Goal: Task Accomplishment & Management: Manage account settings

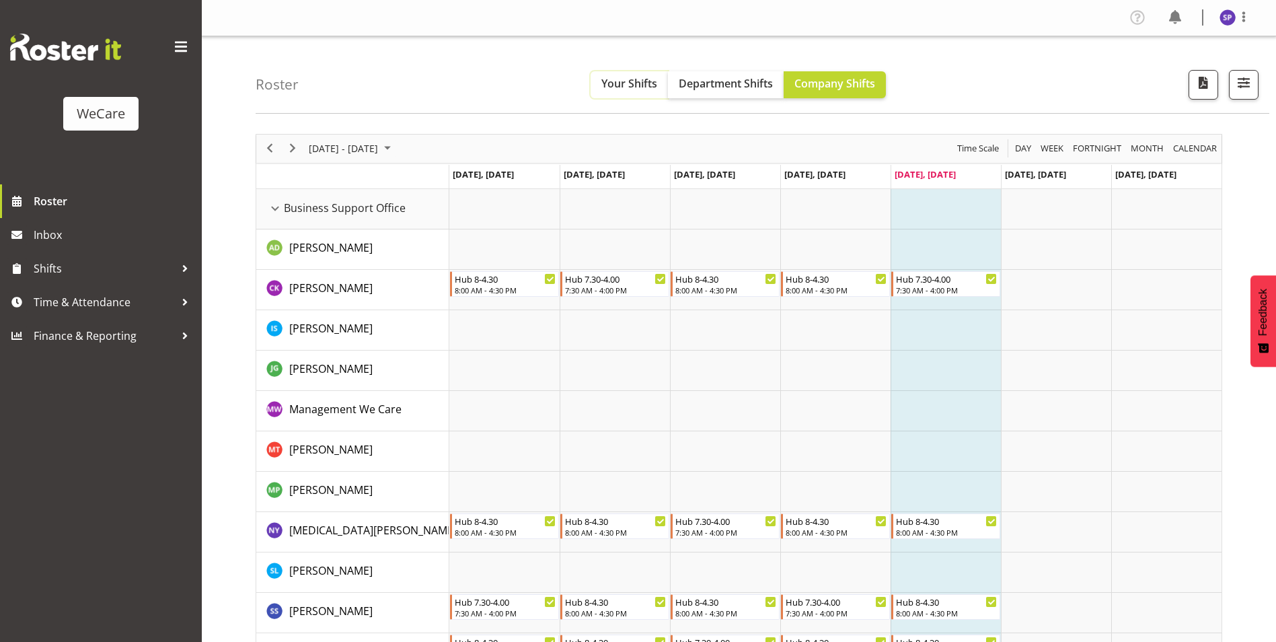
click at [635, 83] on span "Your Shifts" at bounding box center [630, 83] width 56 height 15
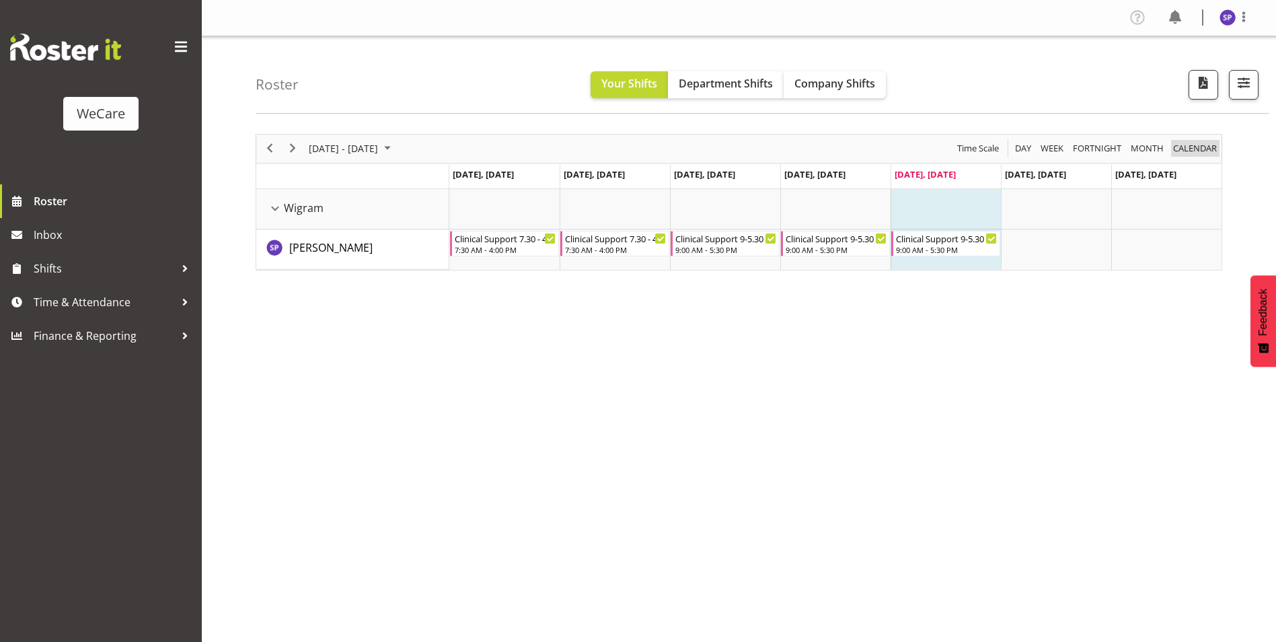
click at [1200, 156] on span "calendar" at bounding box center [1195, 148] width 46 height 17
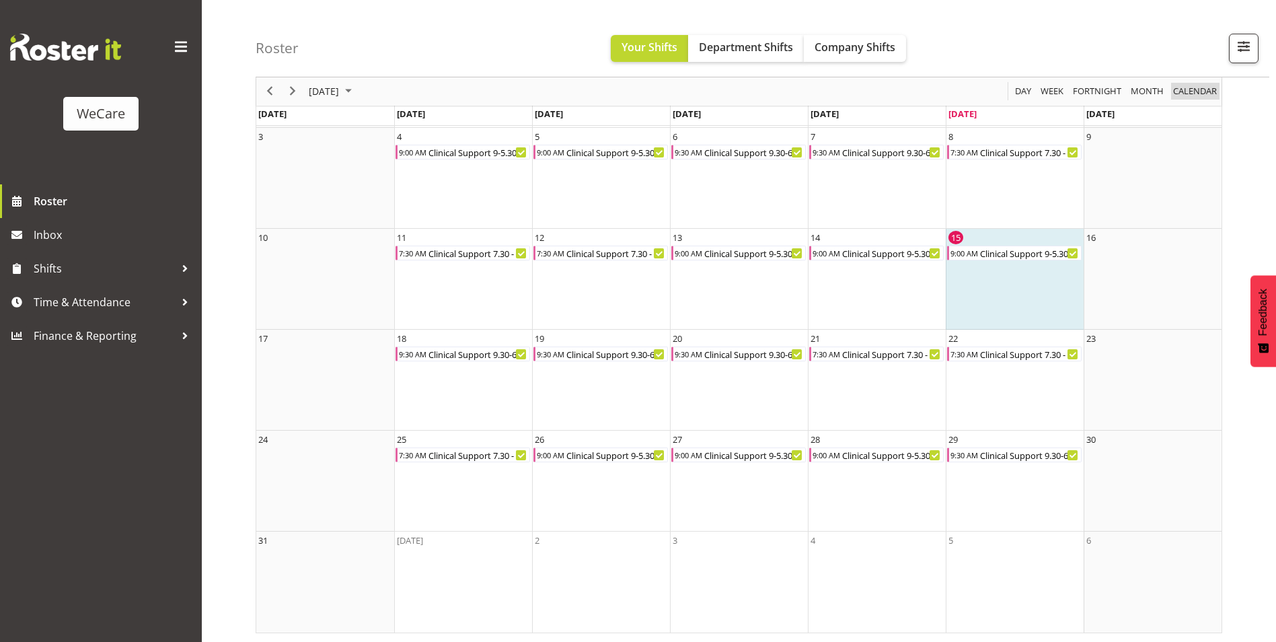
scroll to position [159, 0]
click at [357, 90] on span "August 2025" at bounding box center [348, 91] width 16 height 17
drag, startPoint x: 336, startPoint y: 243, endPoint x: 369, endPoint y: 258, distance: 36.4
click at [336, 243] on span "Sep" at bounding box center [331, 242] width 30 height 30
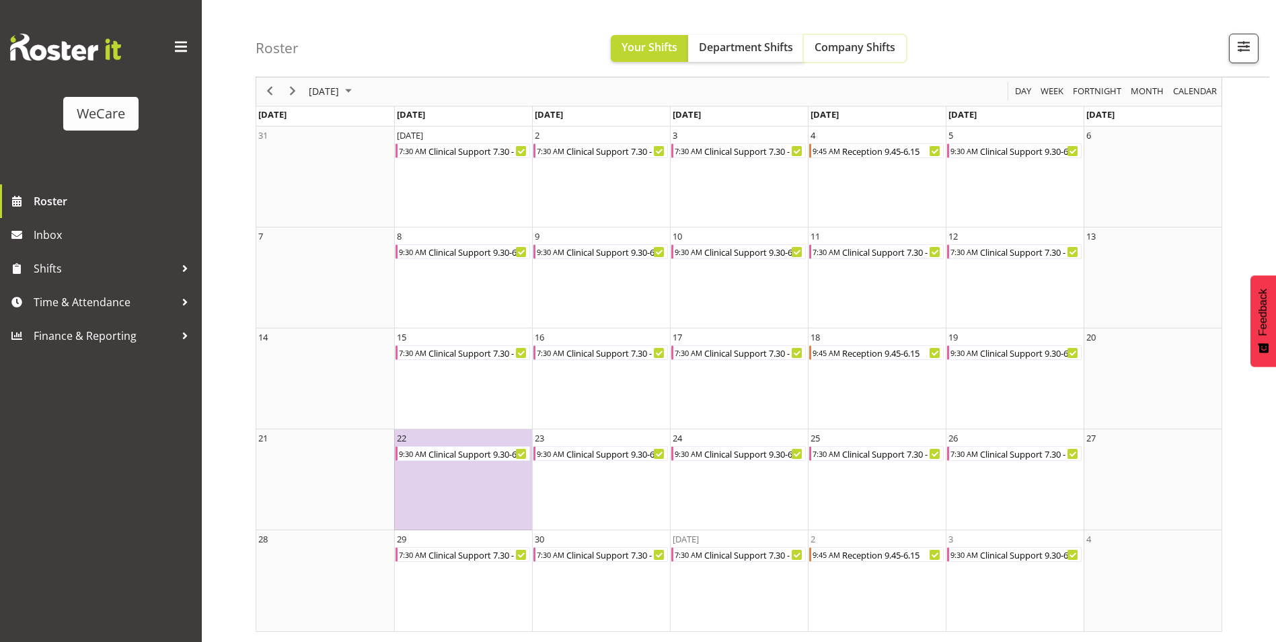
click at [877, 52] on span "Company Shifts" at bounding box center [855, 47] width 81 height 15
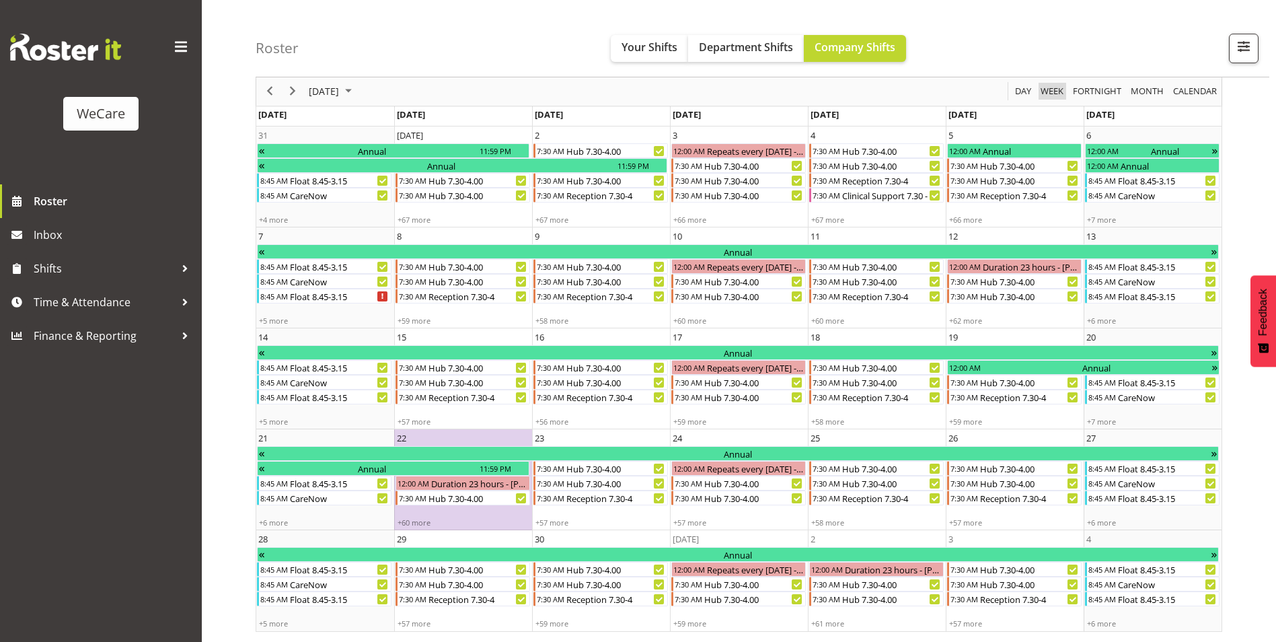
click at [1048, 97] on span "Week" at bounding box center [1053, 91] width 26 height 17
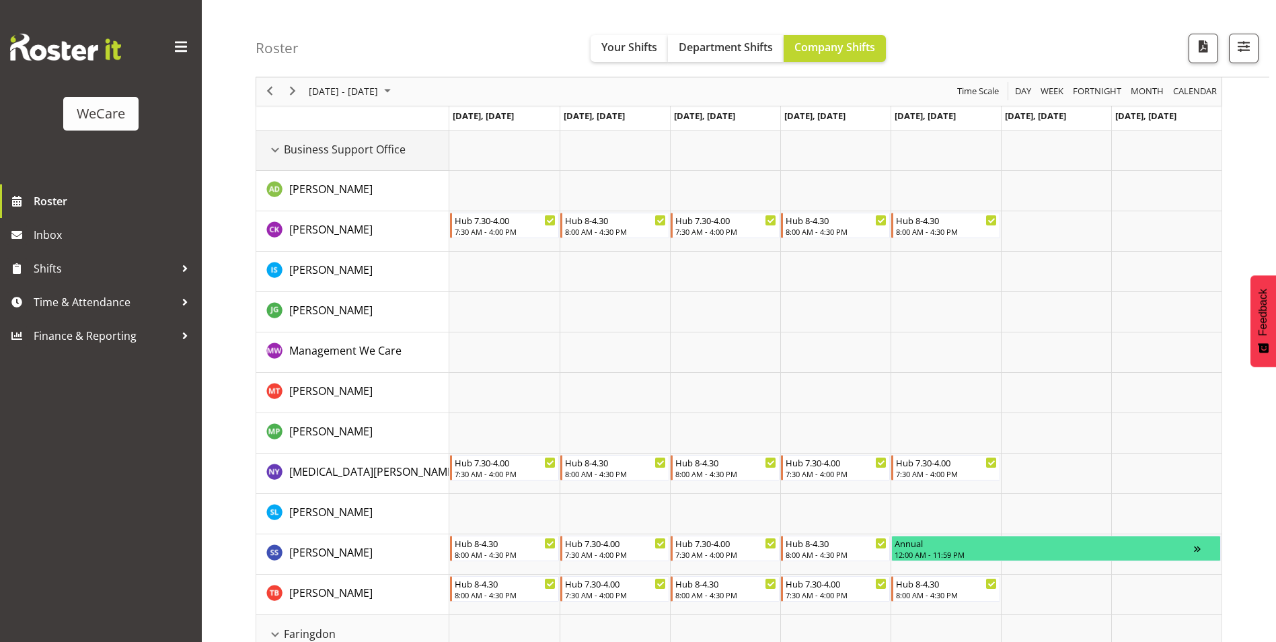
click at [274, 149] on div "Business Support Office resource" at bounding box center [274, 149] width 17 height 17
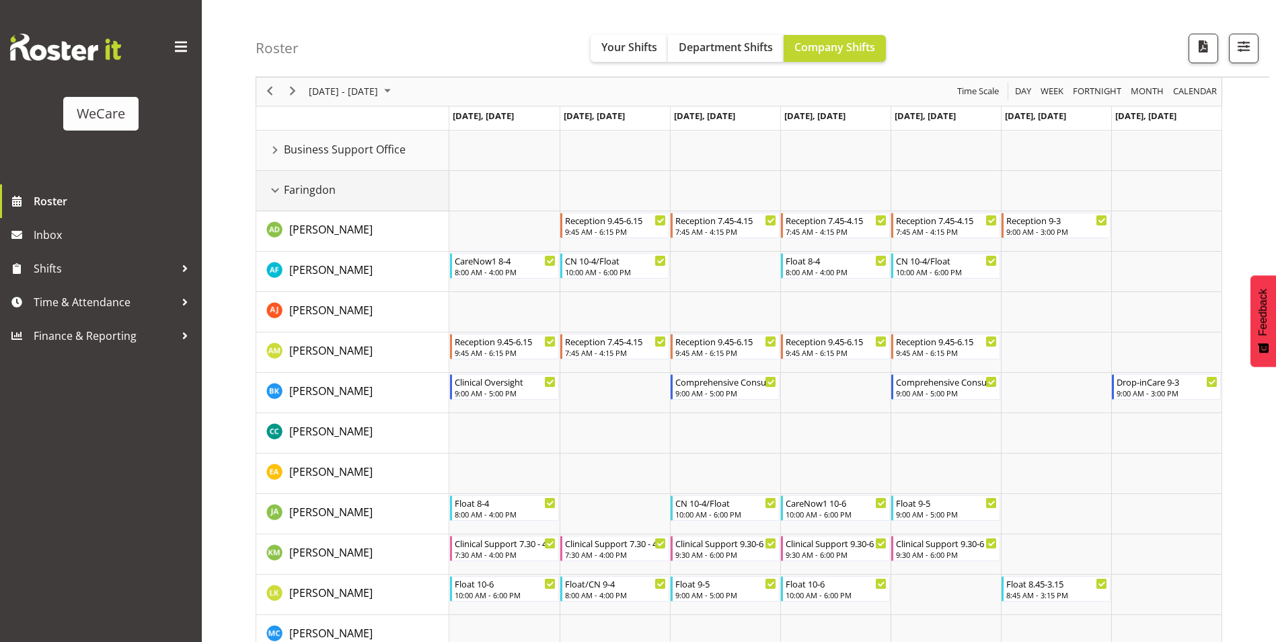
click at [273, 187] on div "Faringdon resource" at bounding box center [274, 190] width 17 height 17
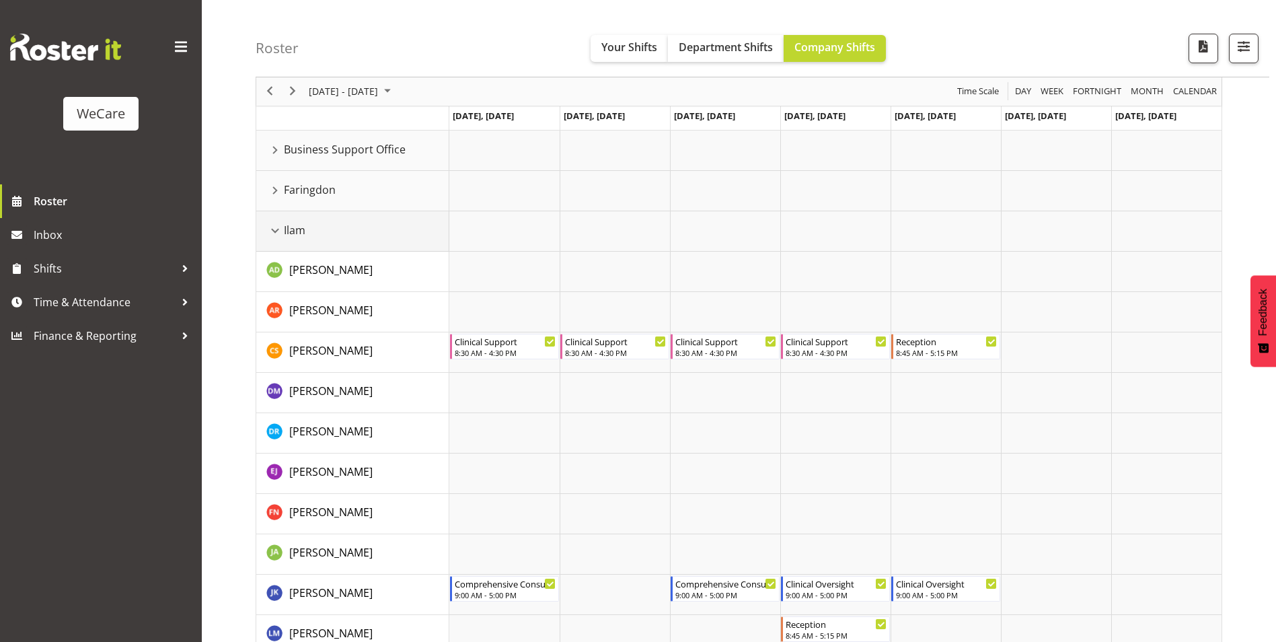
click at [273, 230] on div "Ilam resource" at bounding box center [274, 230] width 17 height 17
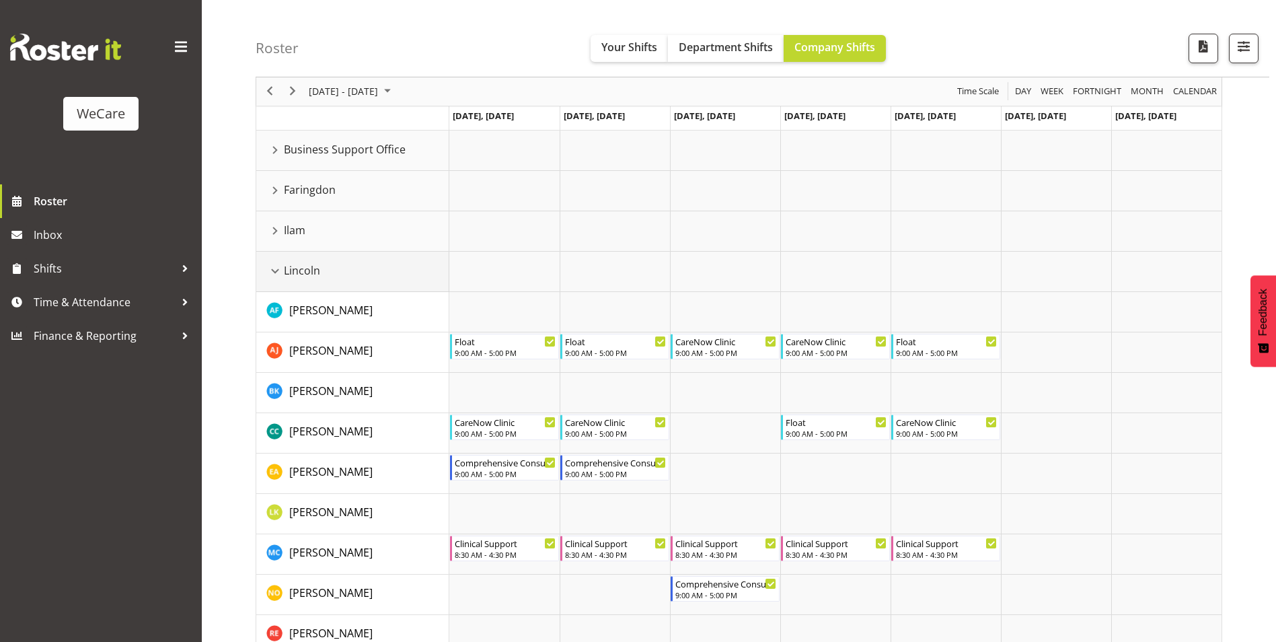
click at [277, 273] on div "Lincoln resource" at bounding box center [274, 270] width 17 height 17
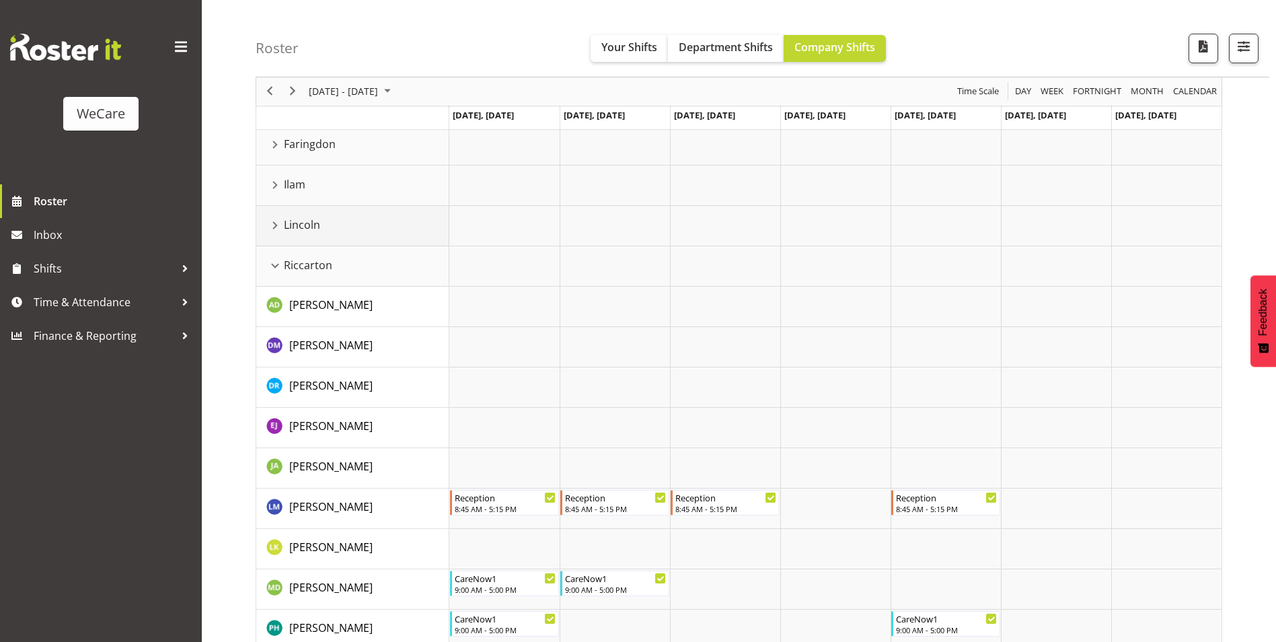
scroll to position [126, 0]
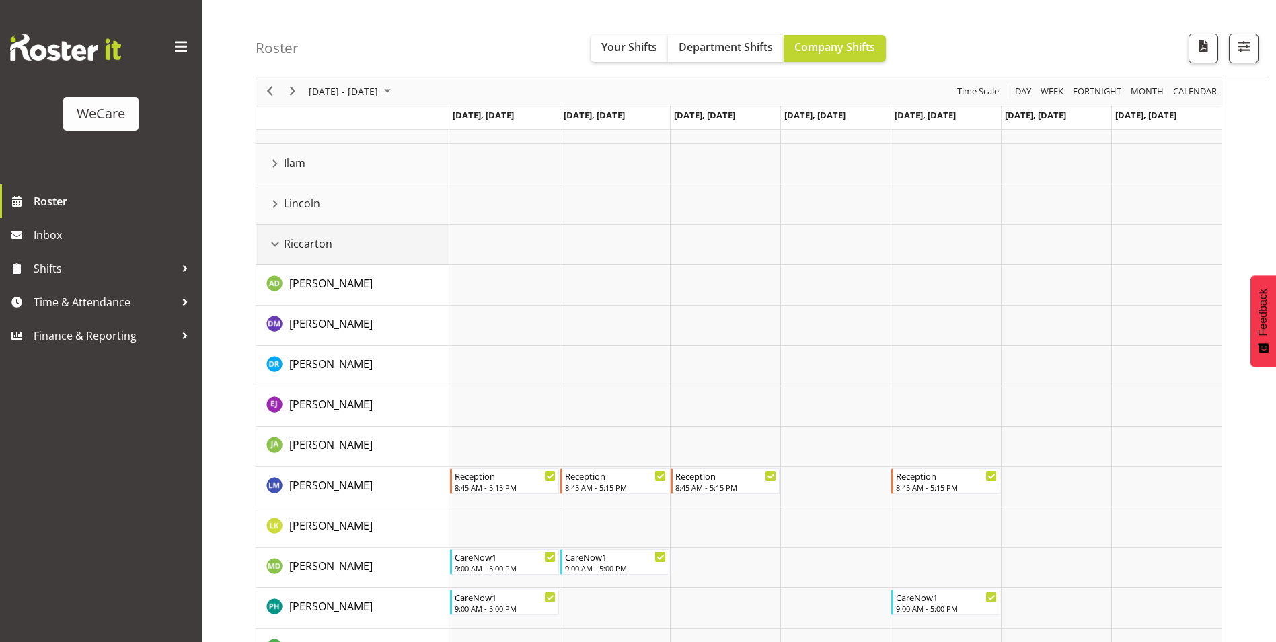
click at [280, 243] on div "Riccarton resource" at bounding box center [274, 244] width 17 height 17
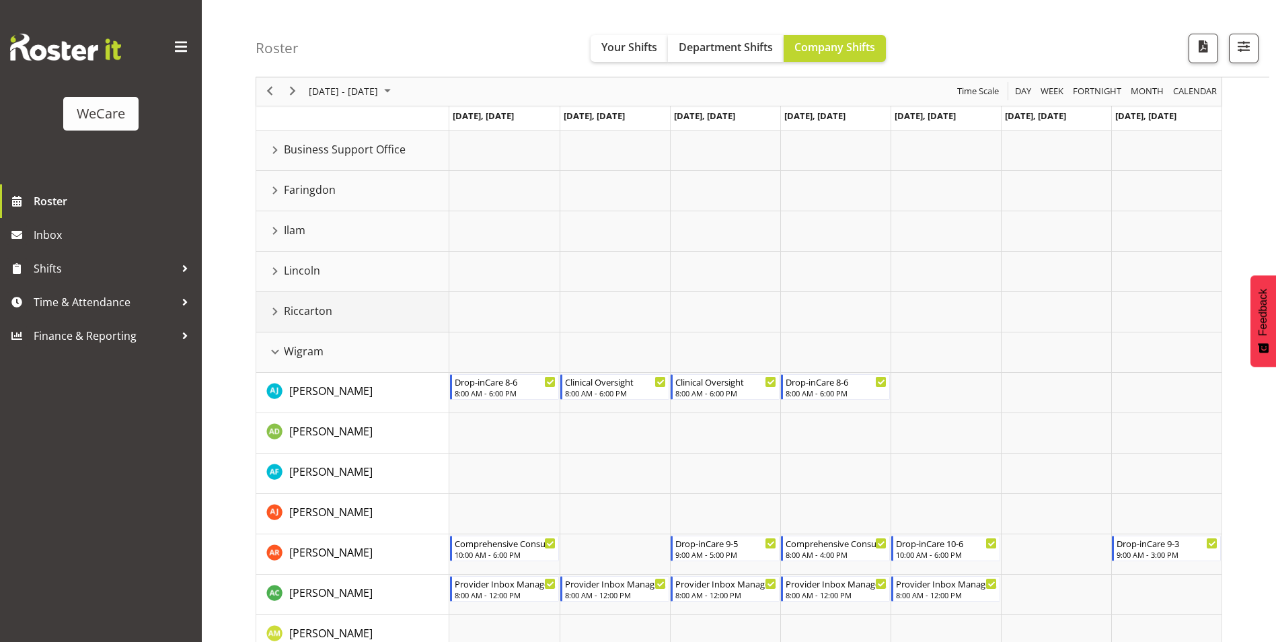
scroll to position [0, 0]
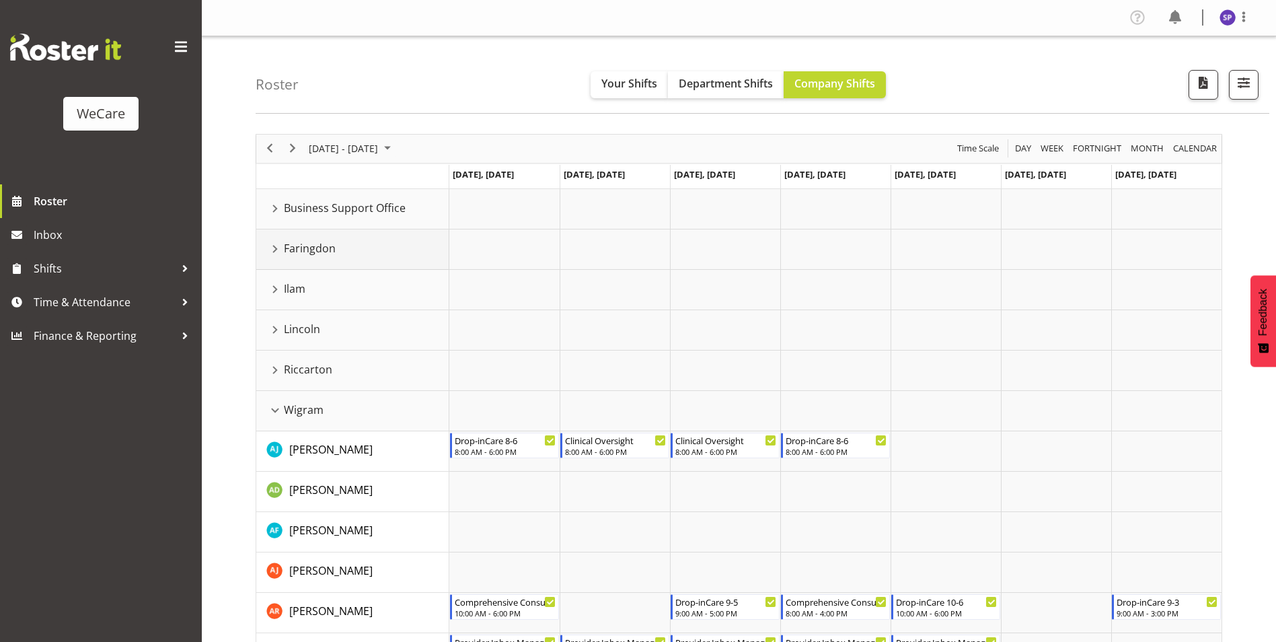
click at [277, 246] on div "Faringdon resource" at bounding box center [274, 248] width 17 height 17
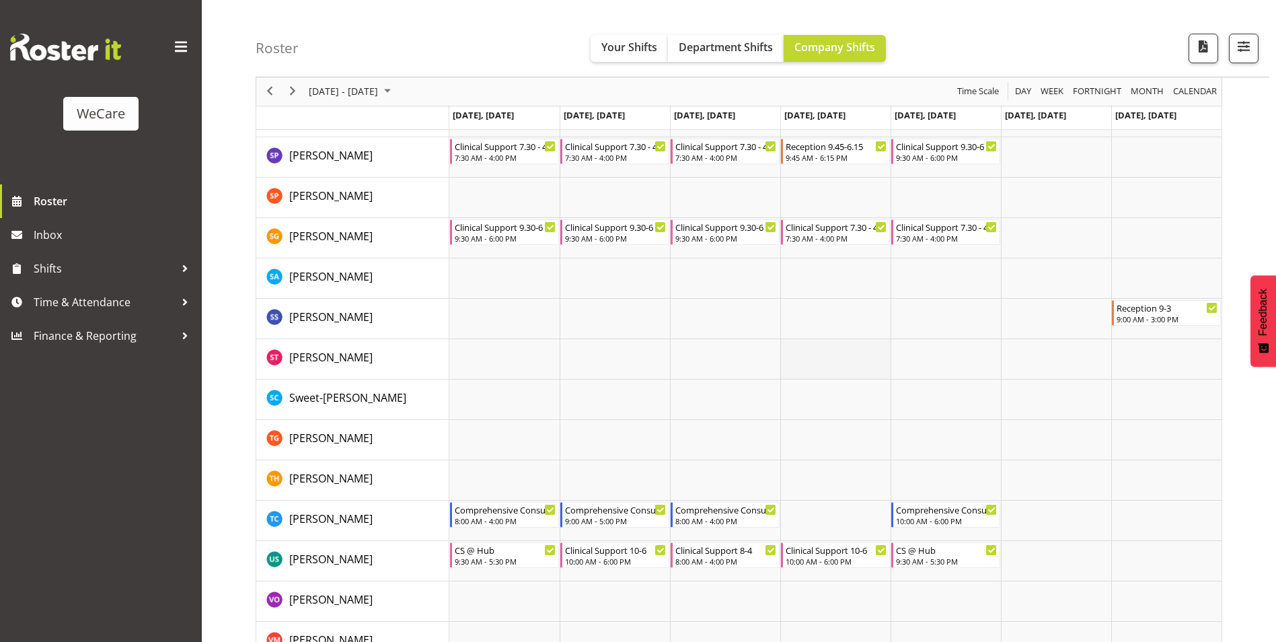
scroll to position [2451, 0]
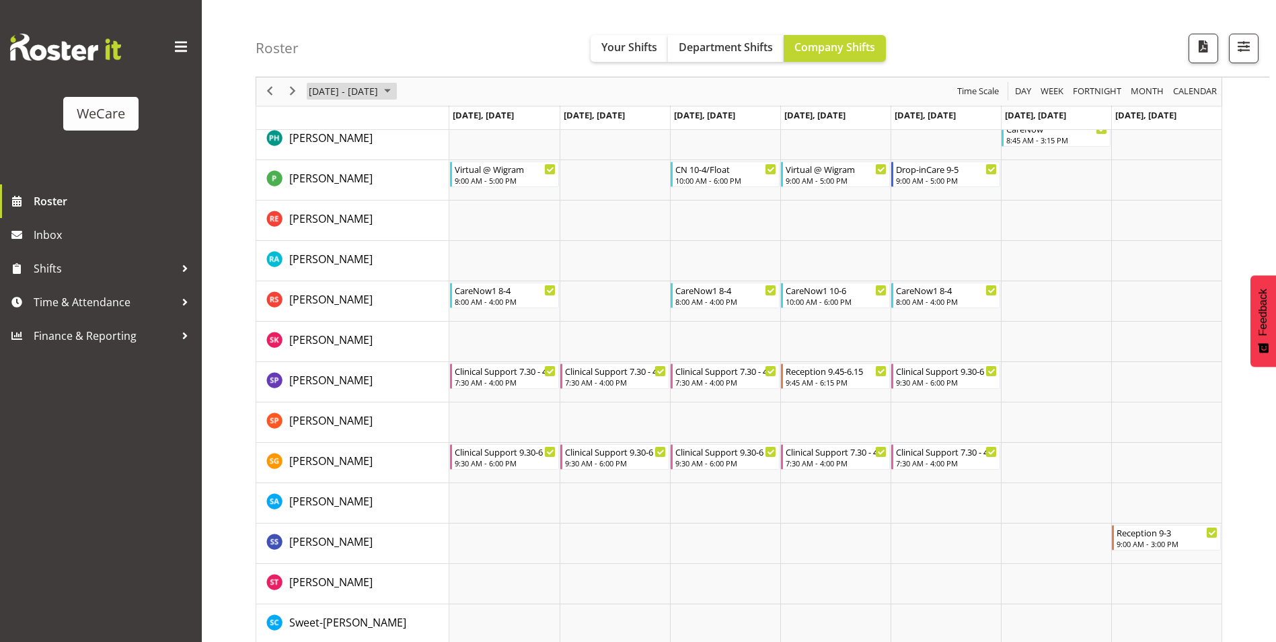
click at [380, 93] on span "September 15 - 21, 2025" at bounding box center [344, 91] width 72 height 17
click at [423, 123] on span "previous month" at bounding box center [426, 125] width 24 height 24
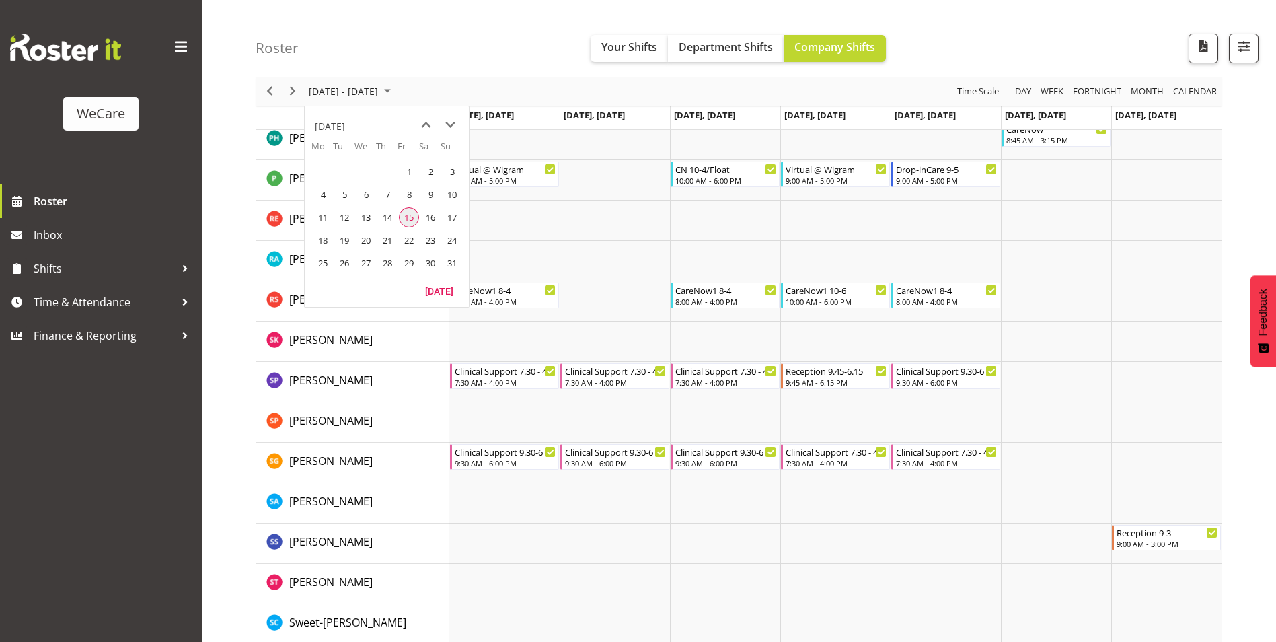
click at [414, 221] on span "15" at bounding box center [409, 217] width 20 height 20
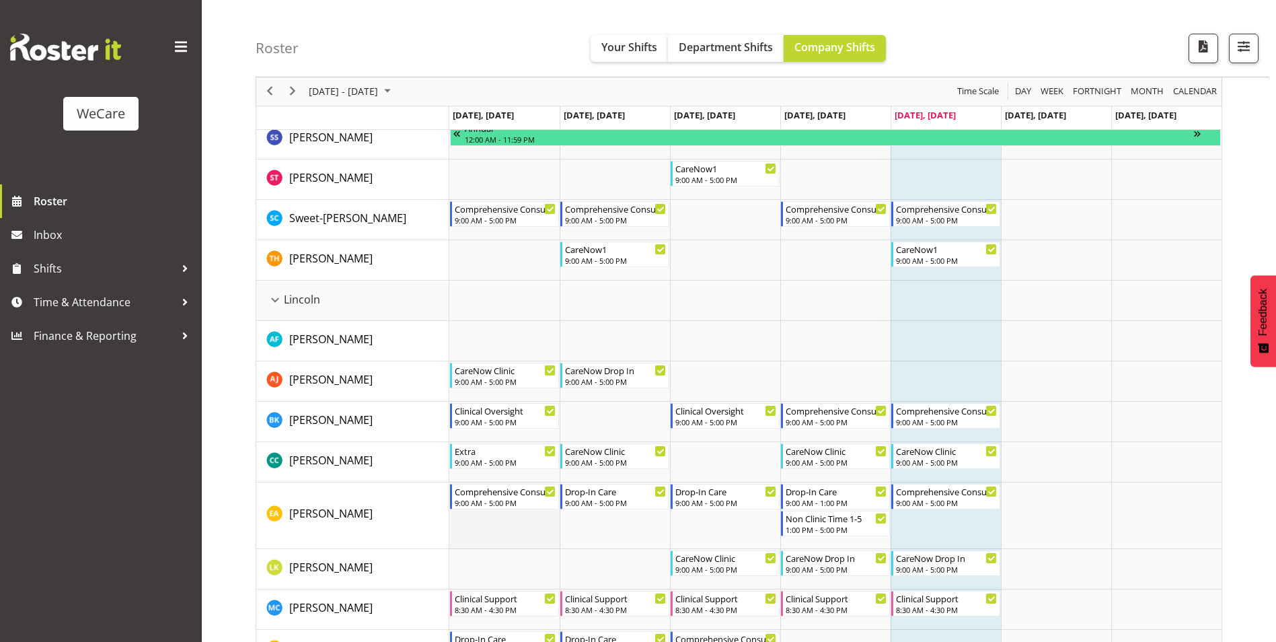
scroll to position [2249, 0]
click at [276, 302] on div "Lincoln resource" at bounding box center [274, 300] width 17 height 17
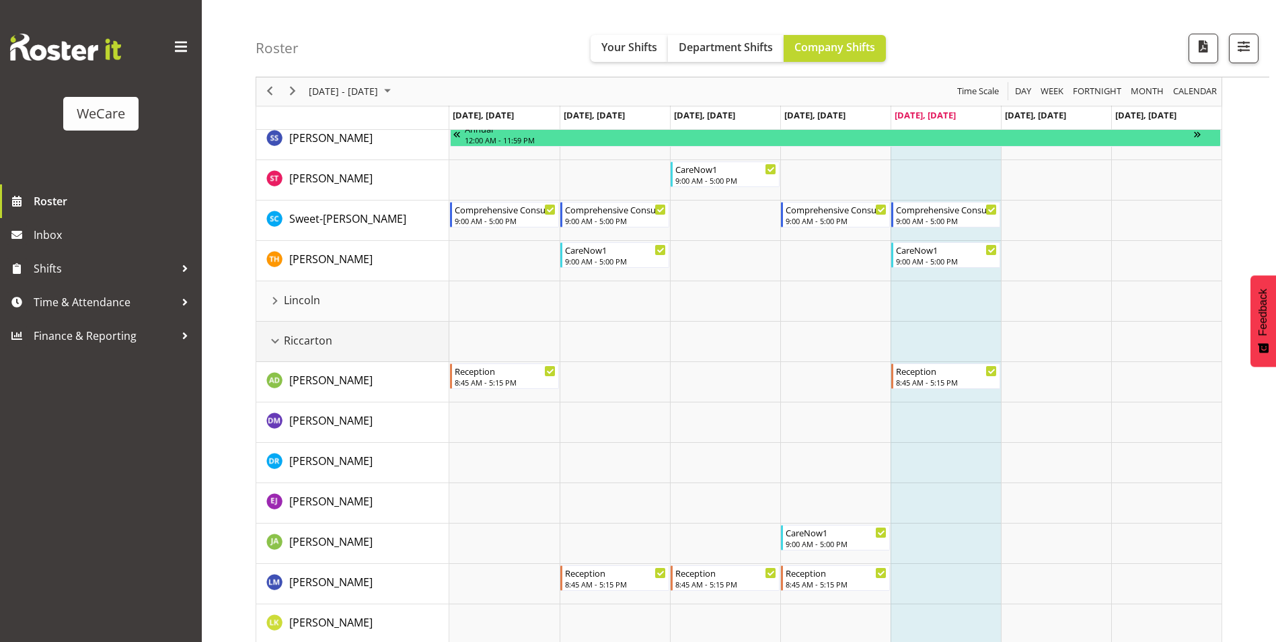
click at [277, 339] on div "Riccarton resource" at bounding box center [274, 340] width 17 height 17
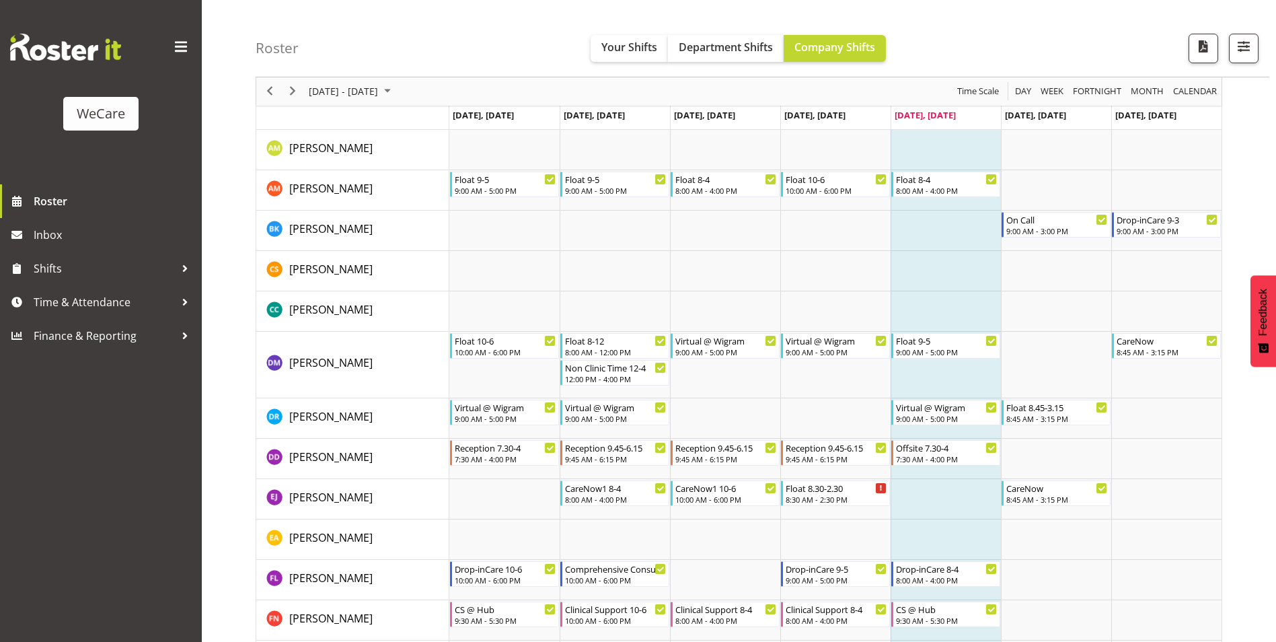
scroll to position [2788, 0]
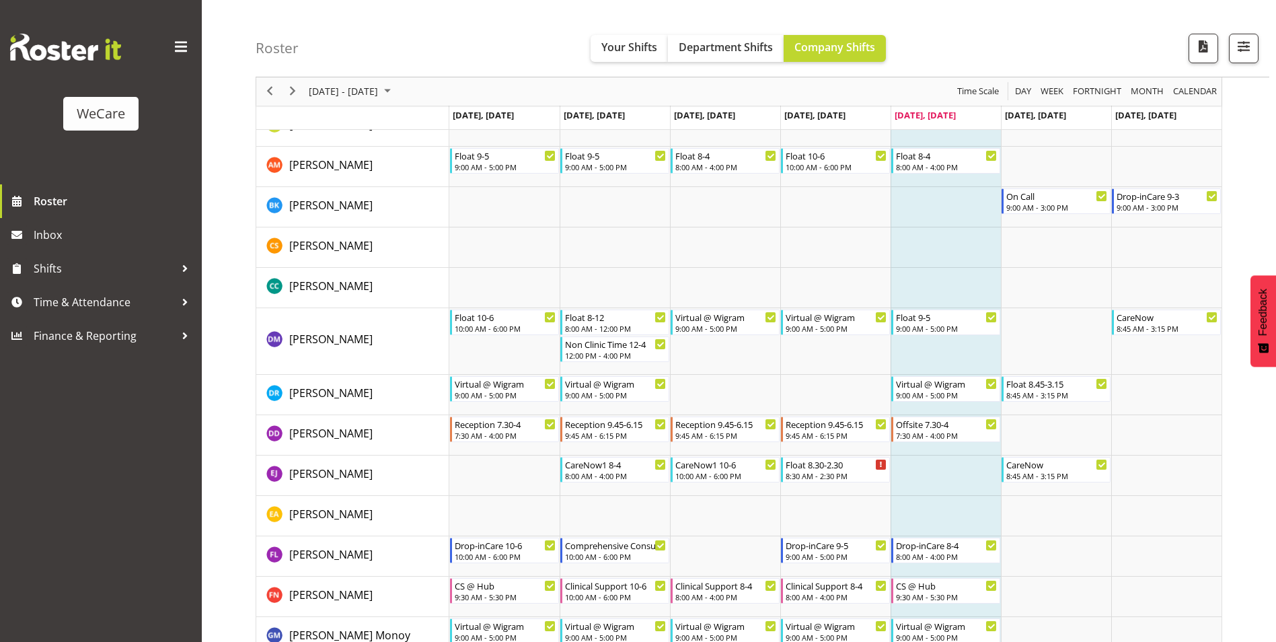
click at [104, 48] on img at bounding box center [65, 47] width 111 height 27
click at [47, 48] on img at bounding box center [65, 47] width 111 height 27
click at [92, 124] on div "WeCare" at bounding box center [100, 114] width 75 height 34
drag, startPoint x: 17, startPoint y: 48, endPoint x: 18, endPoint y: 41, distance: 6.9
click at [17, 48] on img at bounding box center [65, 47] width 111 height 27
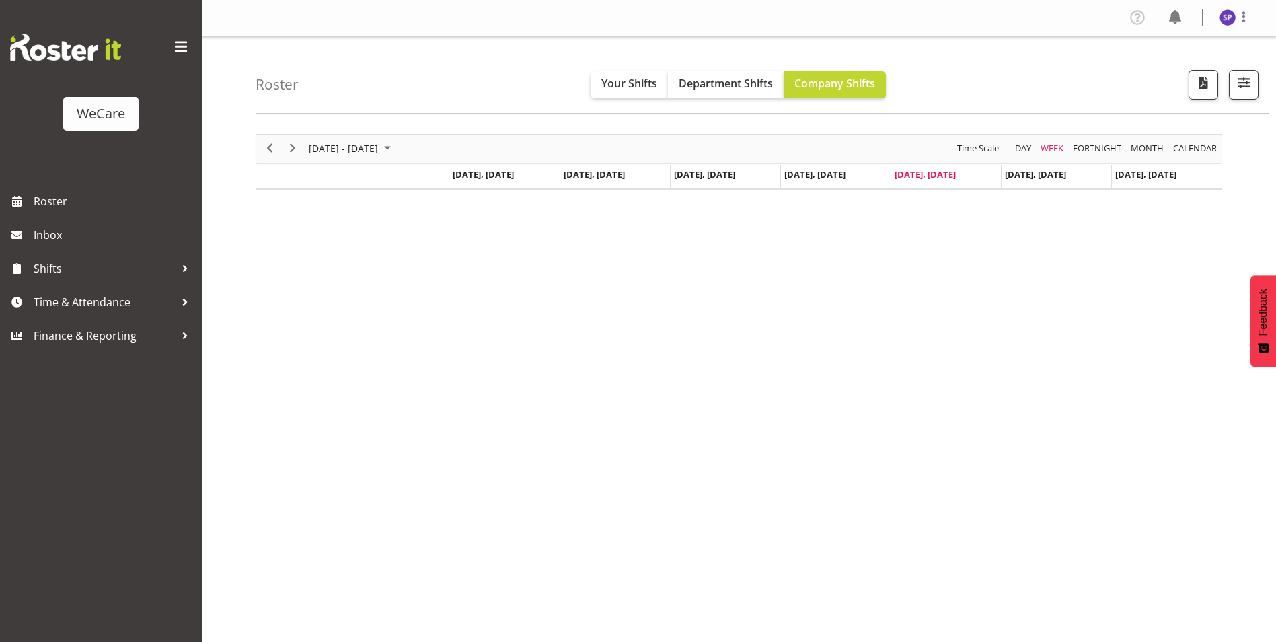
scroll to position [20, 0]
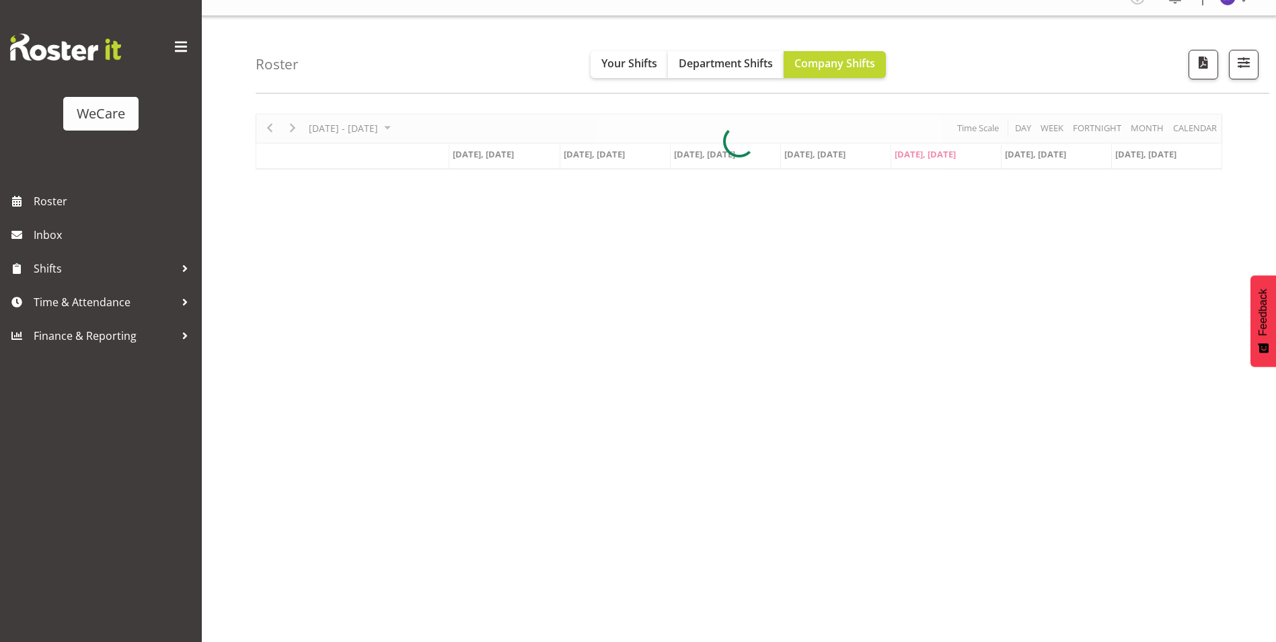
click at [78, 46] on img at bounding box center [65, 47] width 111 height 27
click at [47, 202] on span "Roster" at bounding box center [114, 201] width 161 height 20
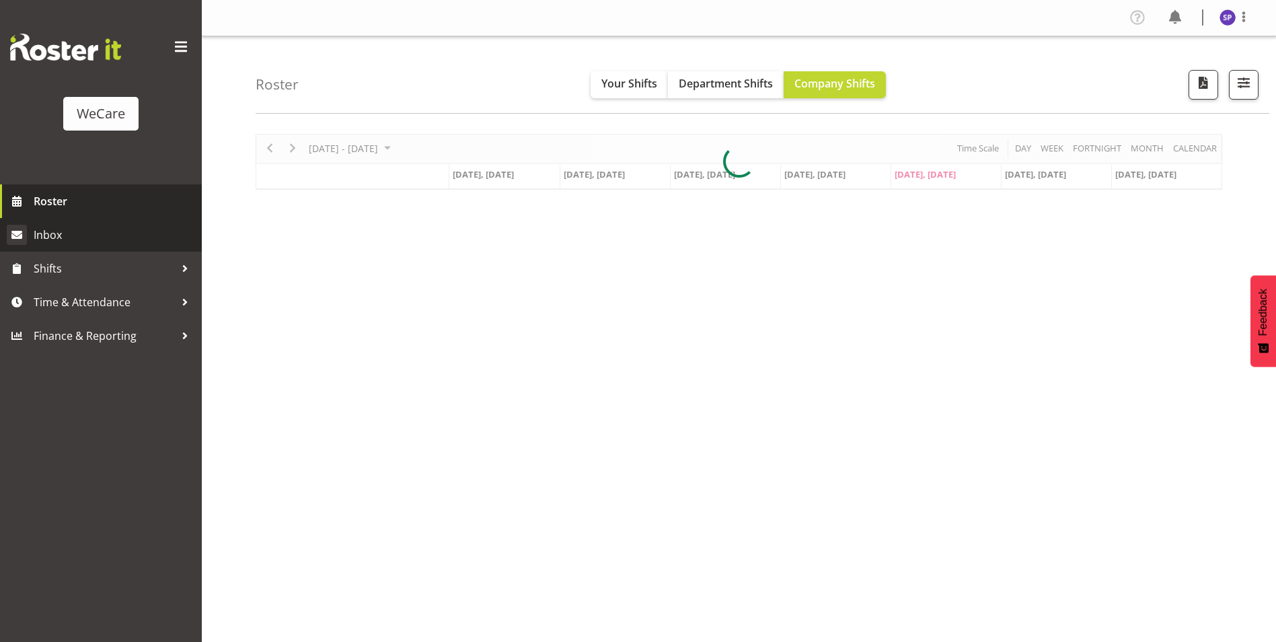
drag, startPoint x: 40, startPoint y: 203, endPoint x: 60, endPoint y: 225, distance: 29.5
click at [40, 203] on span "Roster" at bounding box center [114, 201] width 161 height 20
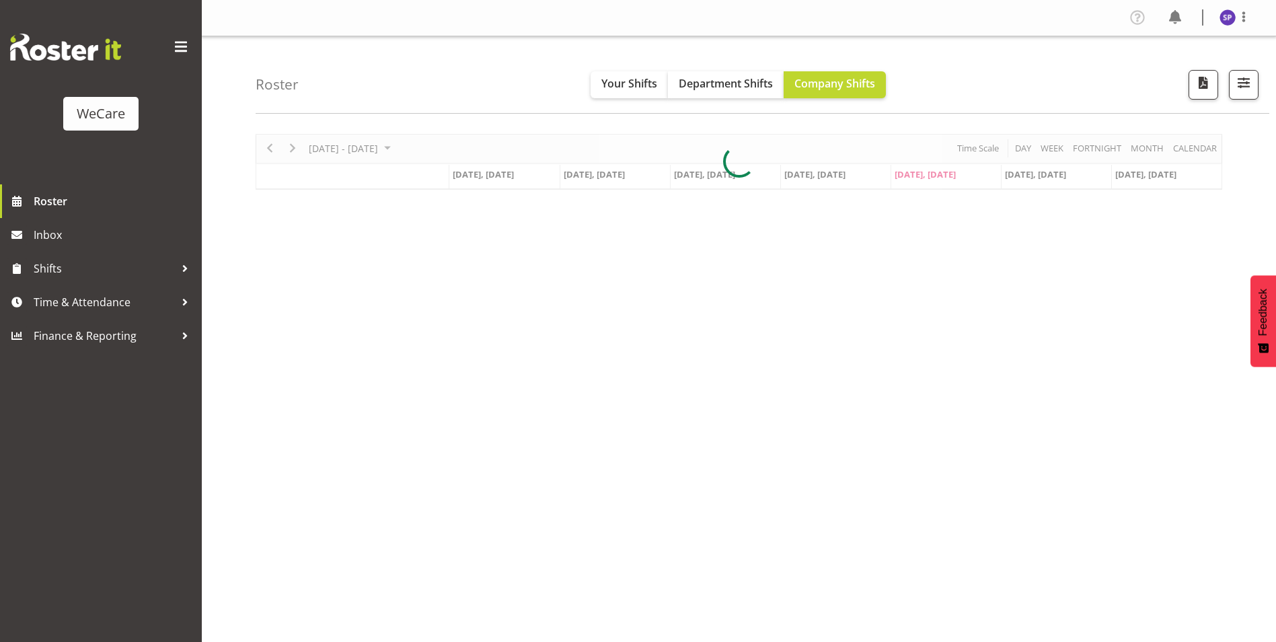
click at [92, 46] on img at bounding box center [65, 47] width 111 height 27
click at [1225, 12] on img at bounding box center [1228, 17] width 16 height 16
click at [1180, 73] on link "Log Out" at bounding box center [1187, 71] width 129 height 24
